Goal: Transaction & Acquisition: Purchase product/service

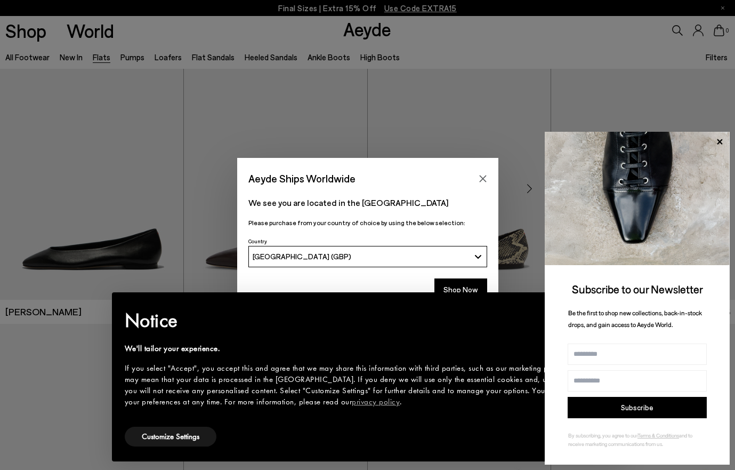
click at [482, 180] on icon "Close" at bounding box center [483, 178] width 9 height 9
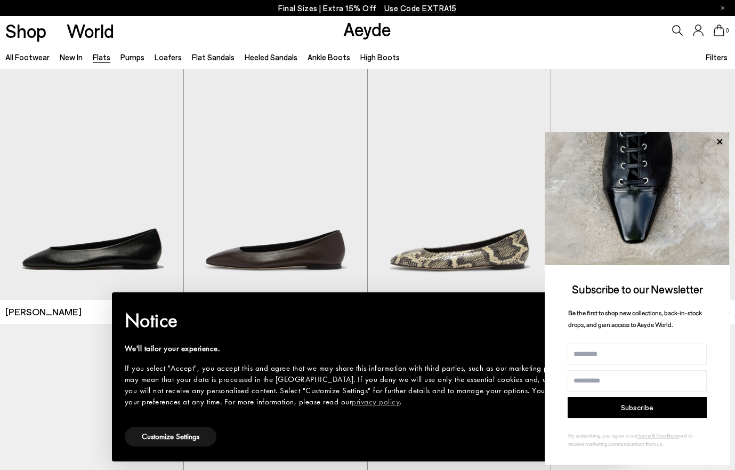
click at [722, 138] on icon at bounding box center [720, 142] width 14 height 14
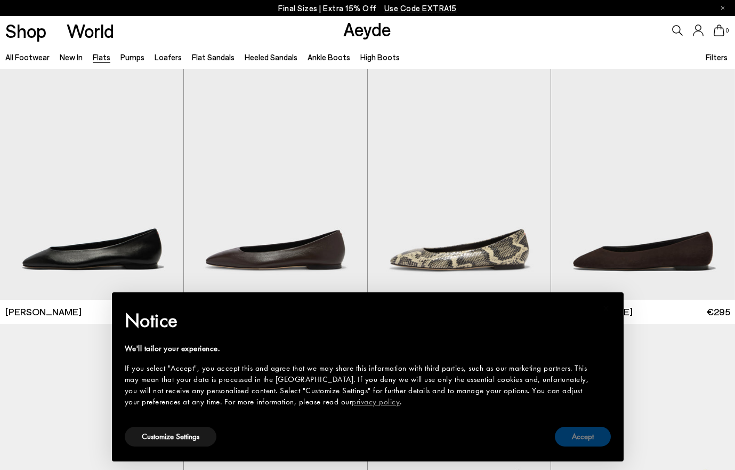
click at [576, 439] on button "Accept" at bounding box center [583, 436] width 56 height 20
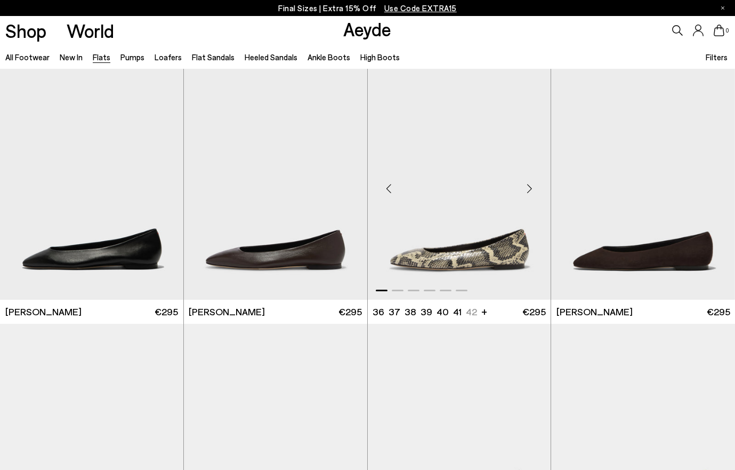
click at [531, 187] on div "Next slide" at bounding box center [529, 188] width 32 height 32
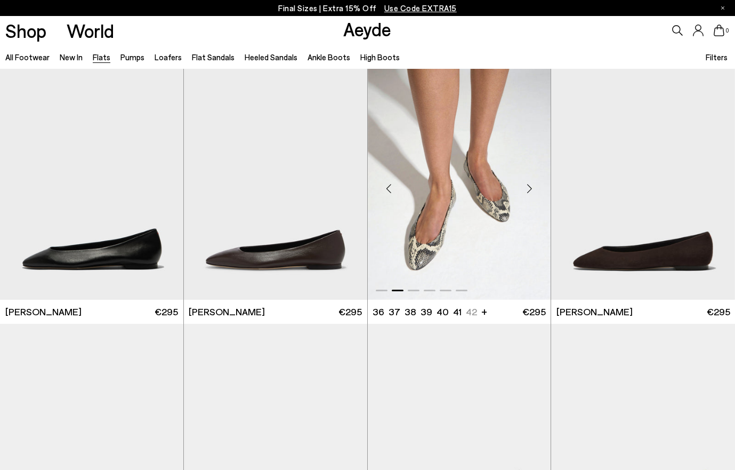
click at [531, 187] on div "Next slide" at bounding box center [529, 188] width 32 height 32
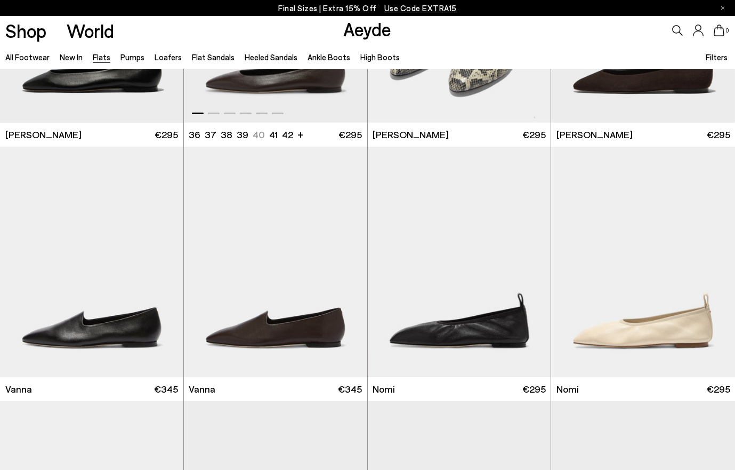
scroll to position [178, 0]
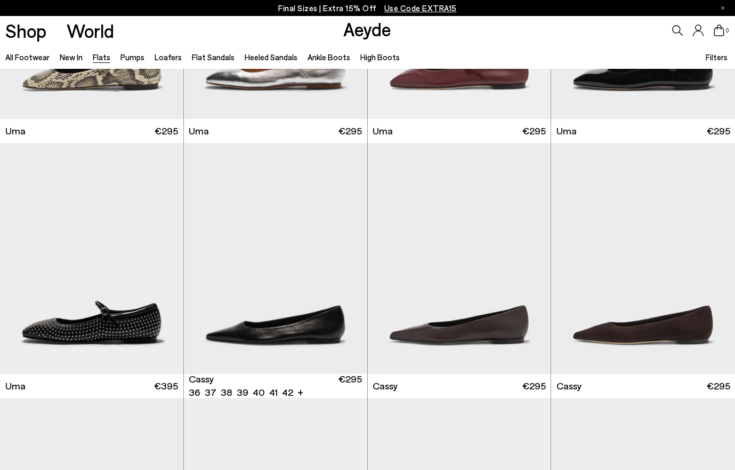
scroll to position [982, 0]
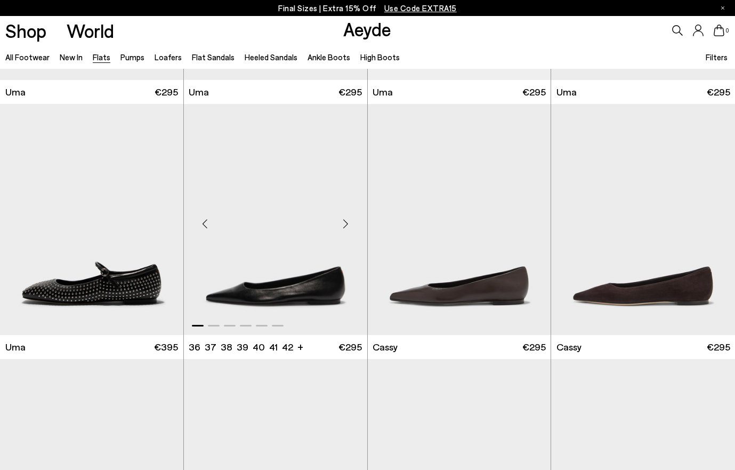
click at [347, 223] on div "Next slide" at bounding box center [346, 223] width 32 height 32
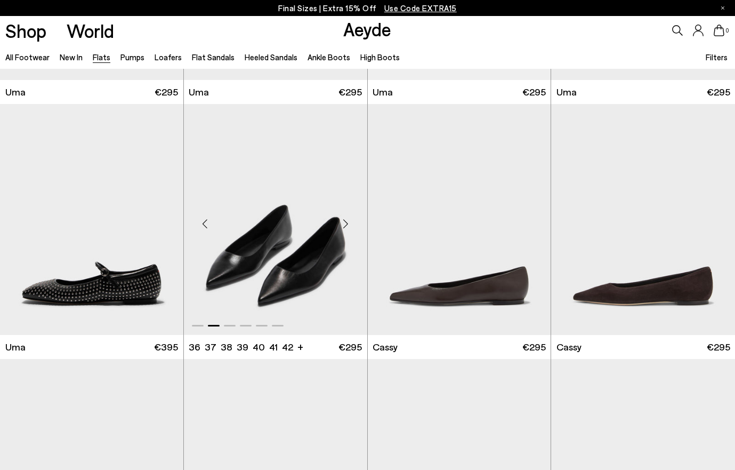
click at [347, 223] on div "Next slide" at bounding box center [346, 223] width 32 height 32
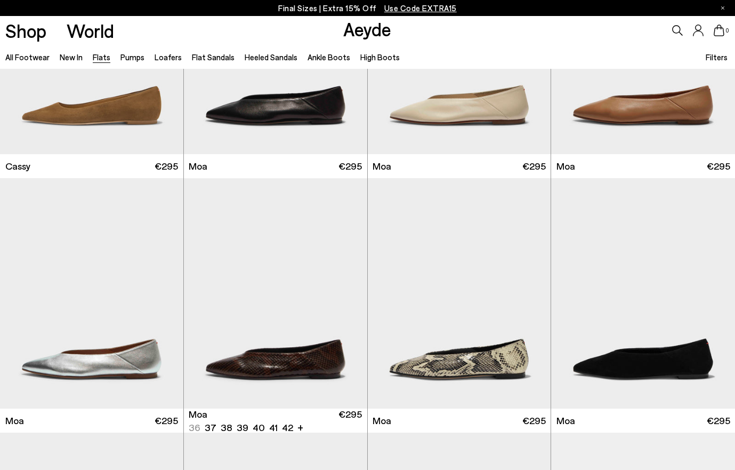
scroll to position [1412, 0]
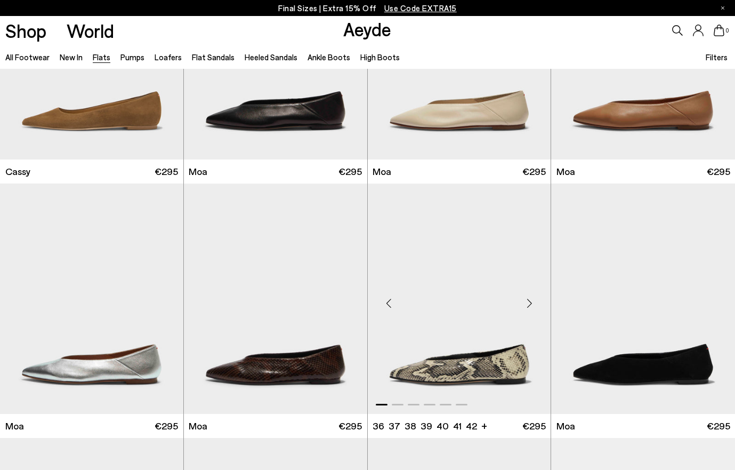
click at [531, 301] on div "Next slide" at bounding box center [529, 303] width 32 height 32
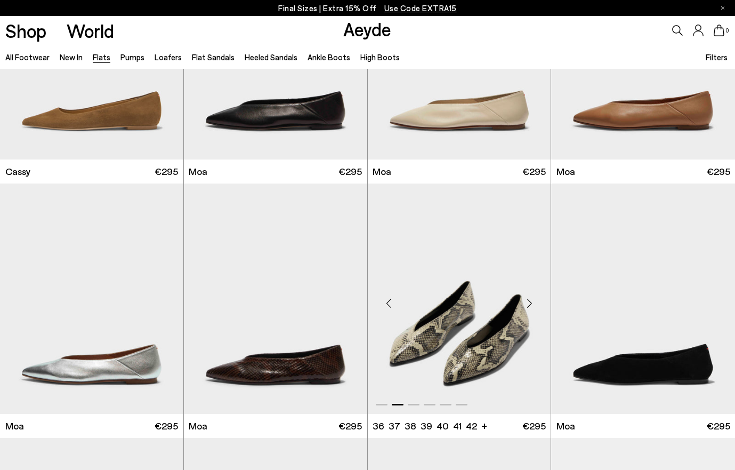
click at [531, 301] on div "Next slide" at bounding box center [529, 303] width 32 height 32
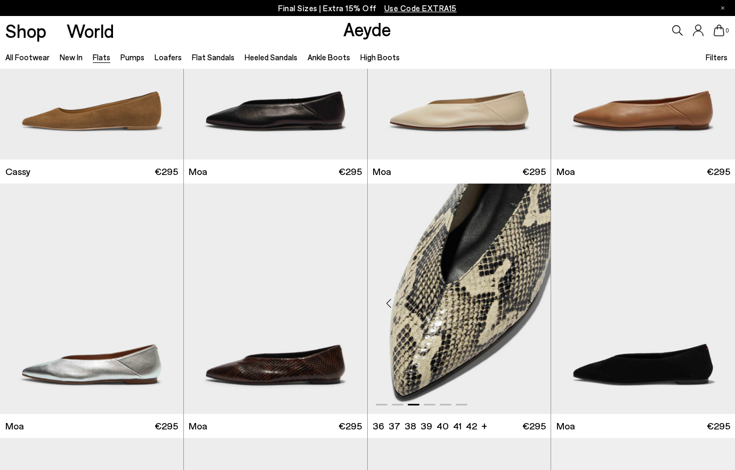
click at [531, 301] on div "Next slide" at bounding box center [529, 303] width 32 height 32
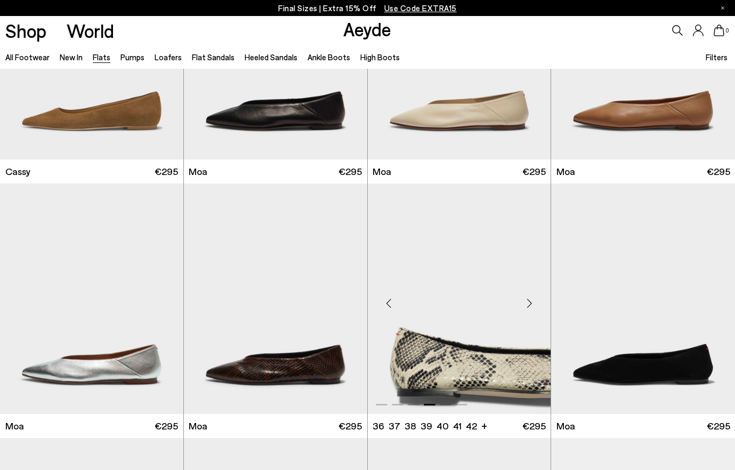
click at [531, 301] on div "Next slide" at bounding box center [529, 303] width 32 height 32
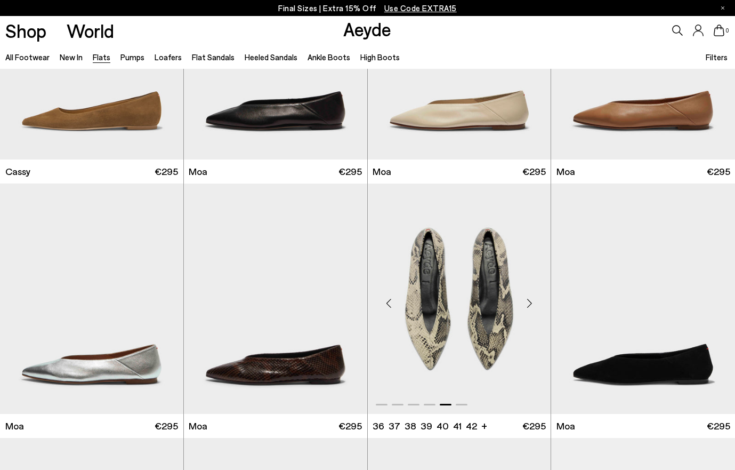
click at [531, 301] on div "Next slide" at bounding box center [529, 303] width 32 height 32
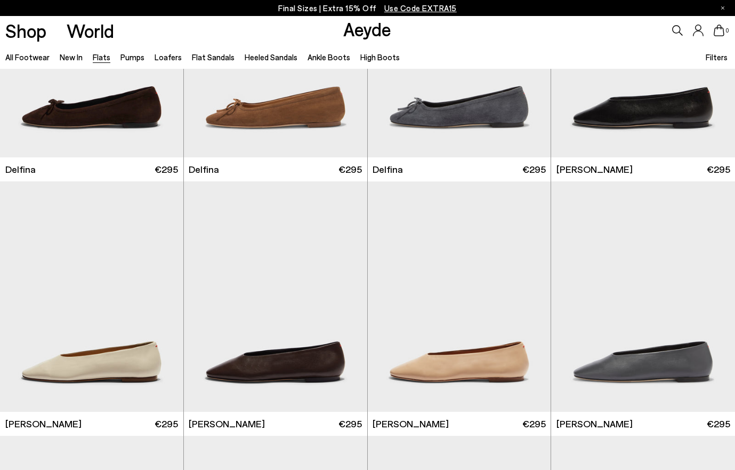
scroll to position [3068, 0]
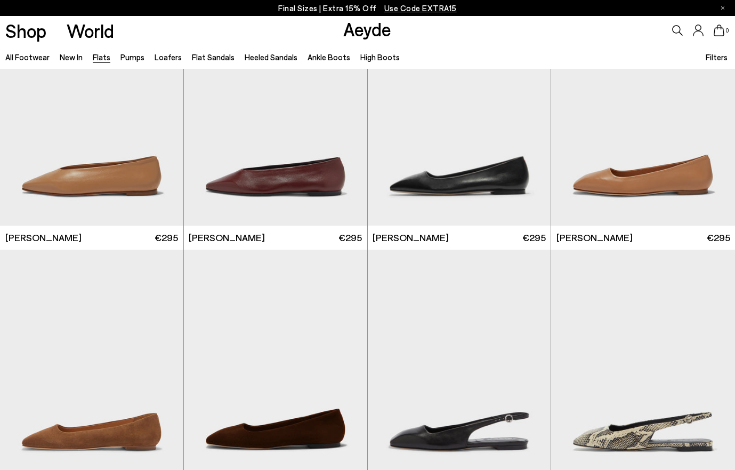
scroll to position [3446, 0]
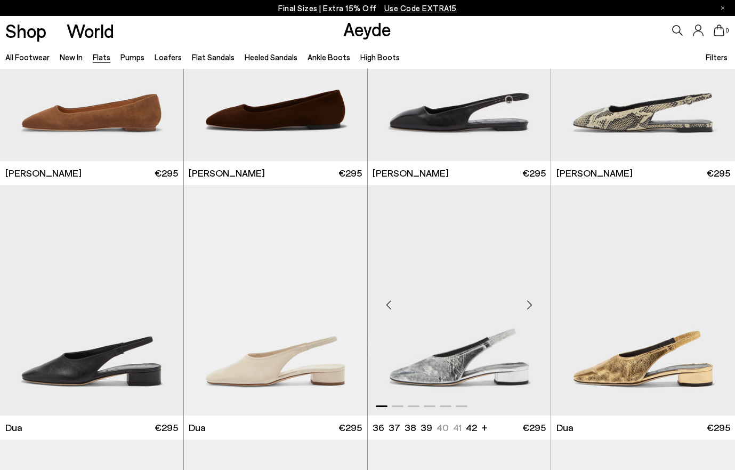
click at [531, 302] on div "Next slide" at bounding box center [529, 304] width 32 height 32
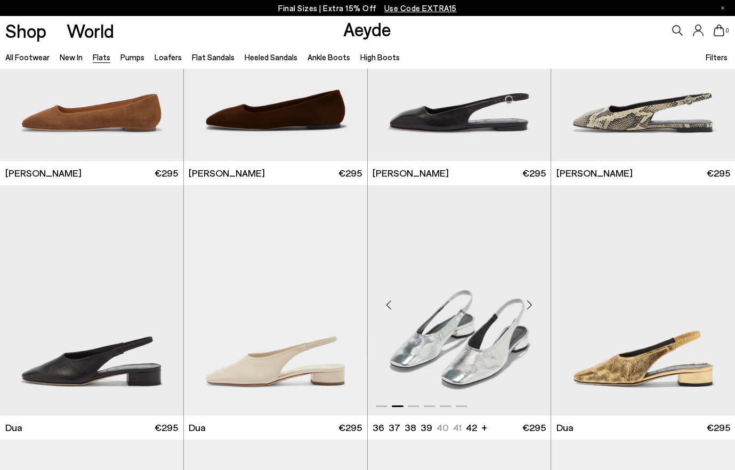
click at [531, 302] on div "Next slide" at bounding box center [529, 304] width 32 height 32
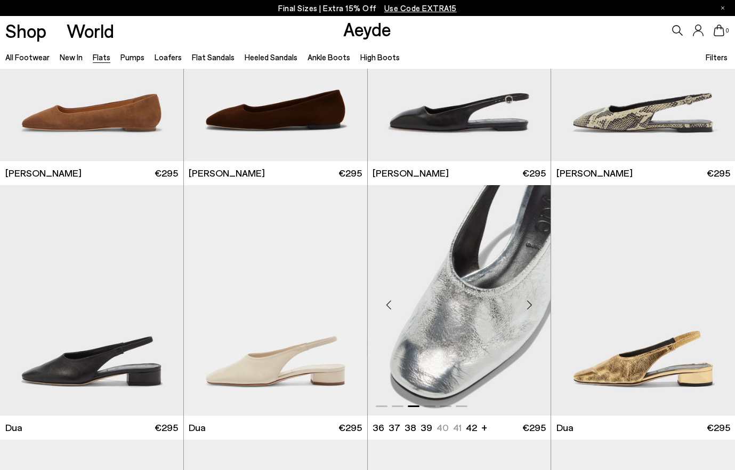
click at [531, 302] on div "Next slide" at bounding box center [529, 304] width 32 height 32
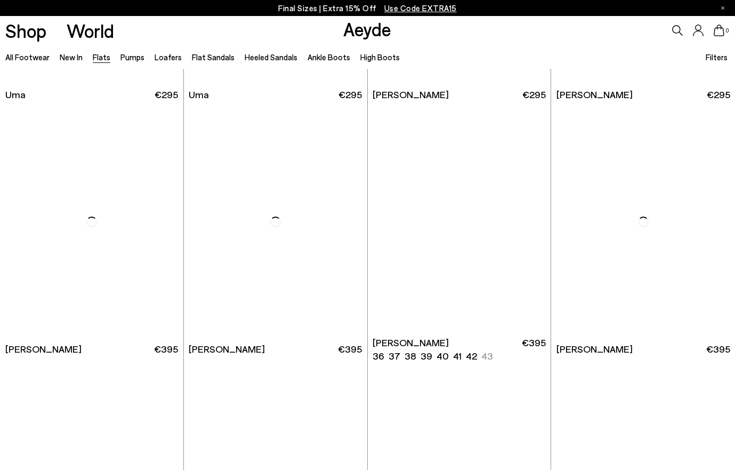
scroll to position [4545, 0]
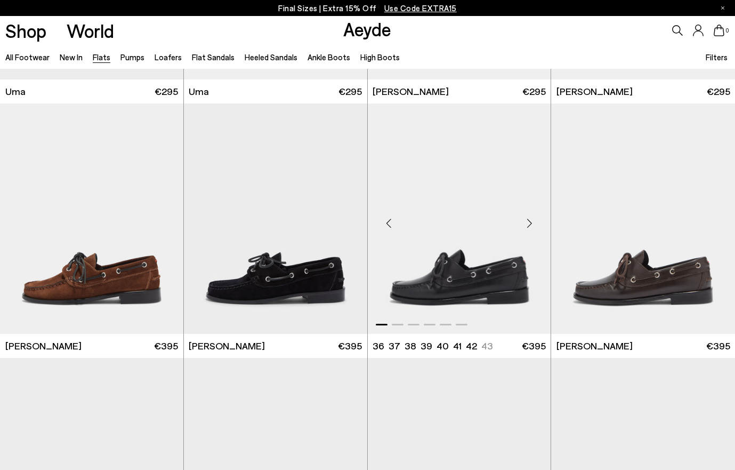
click at [533, 220] on div "Next slide" at bounding box center [529, 223] width 32 height 32
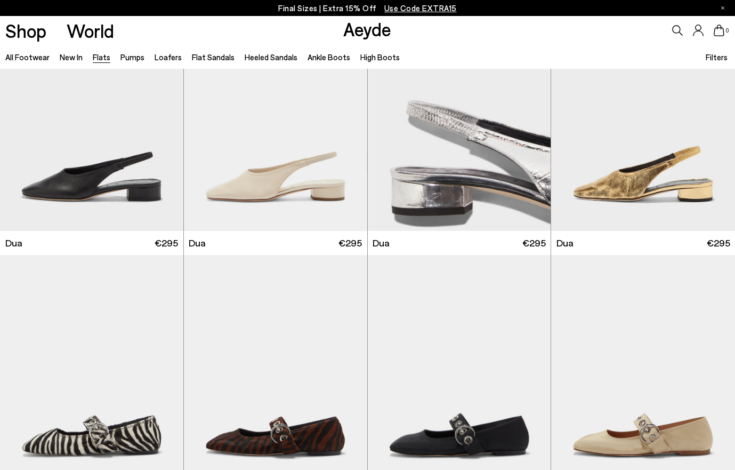
scroll to position [3606, 0]
